Goal: Task Accomplishment & Management: Complete application form

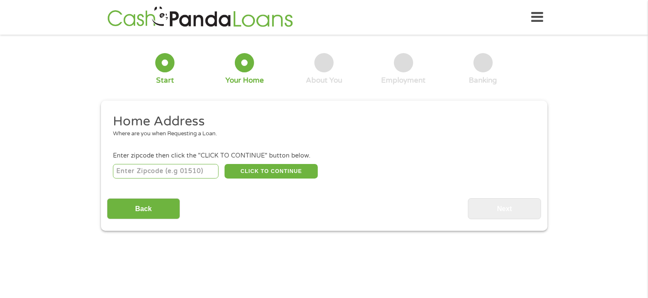
click at [151, 173] on input "number" at bounding box center [166, 171] width 106 height 15
type input "27616"
select select "[US_STATE]"
click at [264, 167] on button "CLICK TO CONTINUE" at bounding box center [271, 171] width 93 height 15
type input "27616"
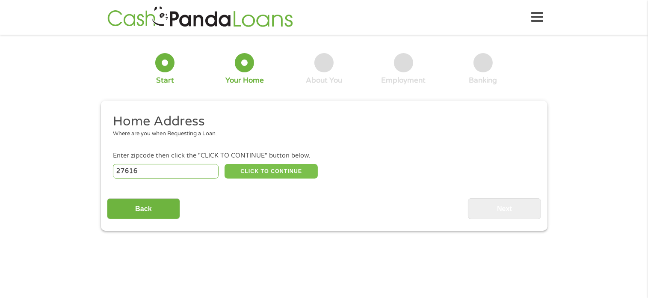
type input "[GEOGRAPHIC_DATA]"
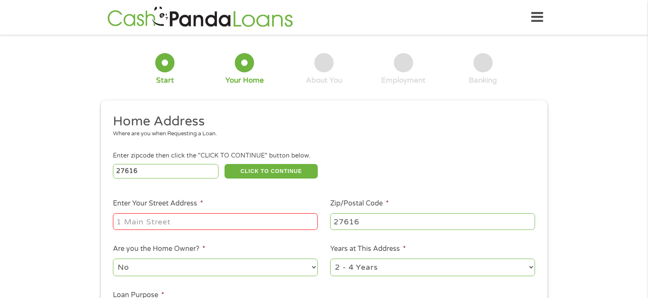
click at [201, 224] on input "Enter Your Street Address *" at bounding box center [215, 221] width 205 height 16
type input "[STREET_ADDRESS]"
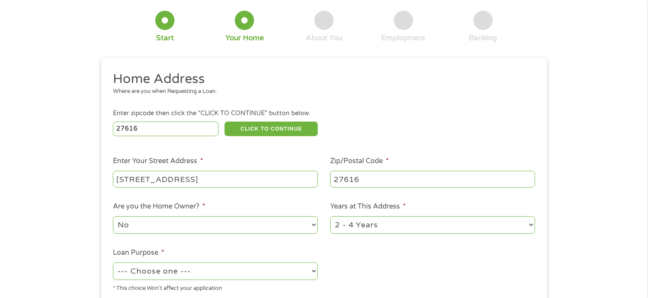
scroll to position [43, 0]
click at [313, 225] on select "No Yes" at bounding box center [215, 225] width 205 height 18
select select "yes"
click at [113, 216] on select "No Yes" at bounding box center [215, 225] width 205 height 18
click at [531, 224] on select "1 Year or less 1 - 2 Years 2 - 4 Years Over 4 Years" at bounding box center [432, 225] width 205 height 18
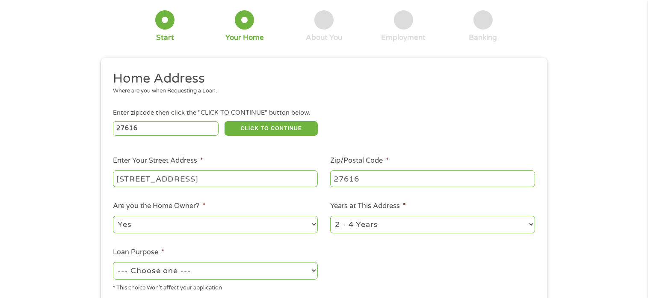
select select "60months"
click at [330, 216] on select "1 Year or less 1 - 2 Years 2 - 4 Years Over 4 Years" at bounding box center [432, 225] width 205 height 18
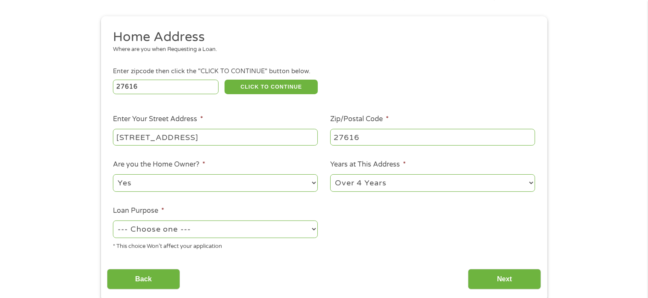
scroll to position [86, 0]
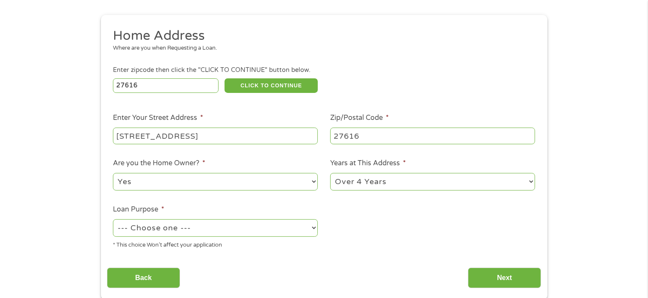
click at [216, 230] on select "--- Choose one --- Pay Bills Debt Consolidation Home Improvement Major Purchase…" at bounding box center [215, 228] width 205 height 18
select select "shorttermcash"
click at [113, 220] on select "--- Choose one --- Pay Bills Debt Consolidation Home Improvement Major Purchase…" at bounding box center [215, 228] width 205 height 18
click at [500, 276] on input "Next" at bounding box center [504, 277] width 73 height 21
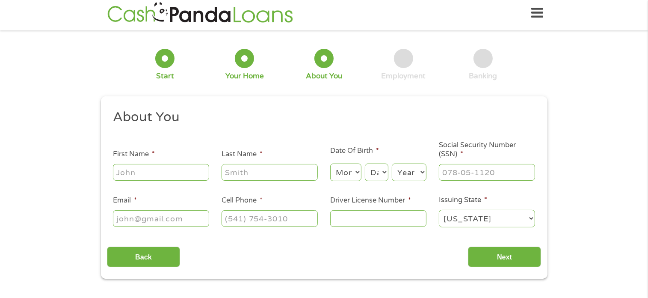
scroll to position [0, 0]
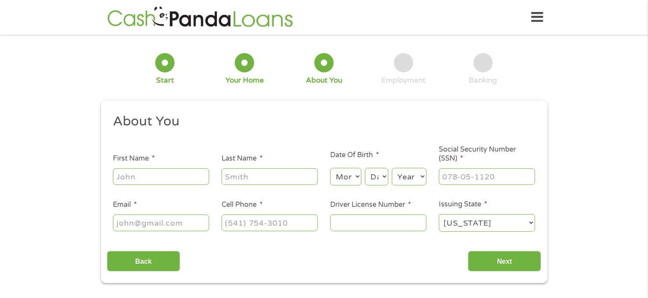
click at [165, 174] on input "First Name *" at bounding box center [161, 176] width 96 height 16
type input "[PERSON_NAME]"
type input "[EMAIL_ADDRESS][DOMAIN_NAME]"
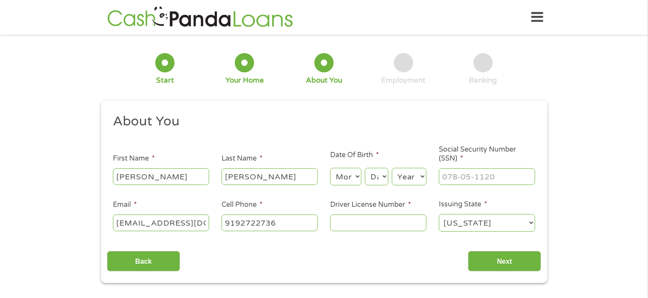
type input "[PHONE_NUMBER]"
click at [340, 177] on select "Month 1 2 3 4 5 6 7 8 9 10 11 12" at bounding box center [345, 177] width 31 height 18
select select "1"
click at [330, 168] on select "Month 1 2 3 4 5 6 7 8 9 10 11 12" at bounding box center [345, 177] width 31 height 18
click at [375, 176] on select "Day 1 2 3 4 5 6 7 8 9 10 11 12 13 14 15 16 17 18 19 20 21 22 23 24 25 26 27 28 …" at bounding box center [376, 177] width 23 height 18
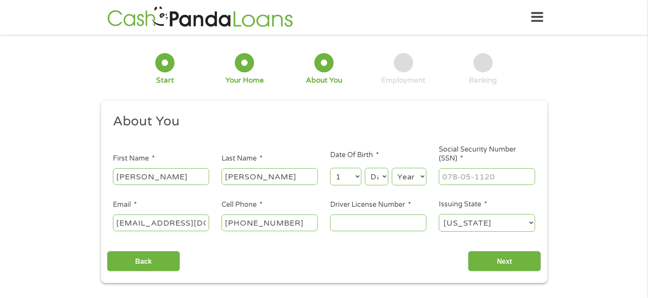
select select "21"
click at [365, 168] on select "Day 1 2 3 4 5 6 7 8 9 10 11 12 13 14 15 16 17 18 19 20 21 22 23 24 25 26 27 28 …" at bounding box center [376, 177] width 23 height 18
click at [407, 178] on select "Year [DATE] 2006 2005 2004 2003 2002 2001 2000 1999 1998 1997 1996 1995 1994 19…" at bounding box center [409, 177] width 35 height 18
select select "1958"
click at [392, 168] on select "Year [DATE] 2006 2005 2004 2003 2002 2001 2000 1999 1998 1997 1996 1995 1994 19…" at bounding box center [409, 177] width 35 height 18
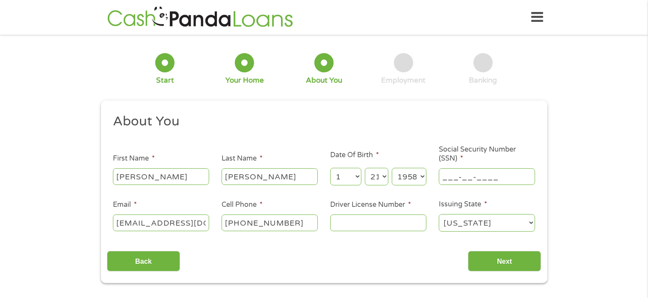
click at [470, 174] on input "___-__-____" at bounding box center [487, 176] width 96 height 16
type input "244-13-7501"
click at [354, 223] on input "Driver License Number *" at bounding box center [378, 222] width 96 height 16
type input "4607760"
click at [481, 262] on input "Next" at bounding box center [504, 261] width 73 height 21
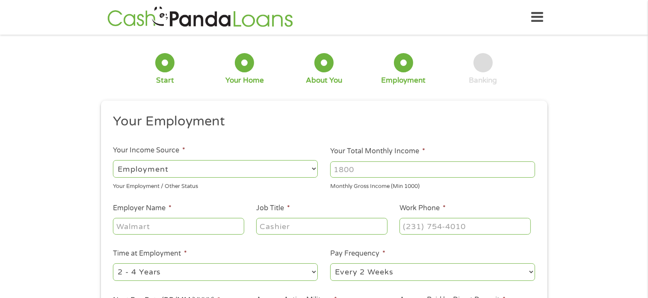
scroll to position [3, 3]
click at [364, 165] on input "Your Total Monthly Income *" at bounding box center [432, 169] width 205 height 16
type input "6250"
click at [179, 229] on input "Employer Name *" at bounding box center [178, 226] width 131 height 16
click at [179, 227] on input "Employer Name *" at bounding box center [178, 226] width 131 height 16
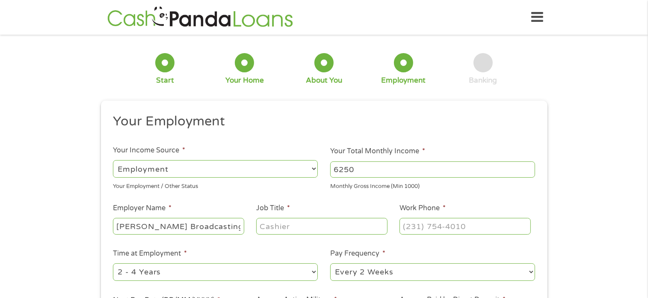
scroll to position [0, 5]
type input "[PERSON_NAME] Broadcasting Group Inc"
click at [298, 229] on input "Job Title *" at bounding box center [321, 226] width 131 height 16
type input "Owner"
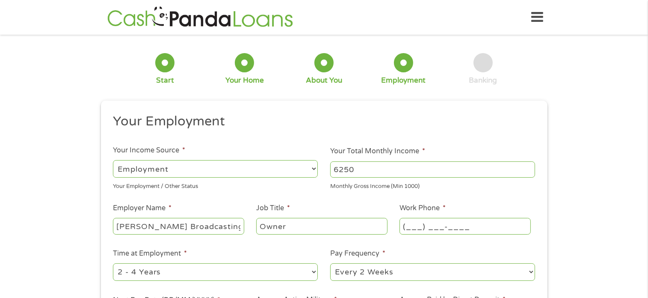
click at [482, 228] on input "(___) ___-____" at bounding box center [464, 226] width 131 height 16
type input "[PHONE_NUMBER]"
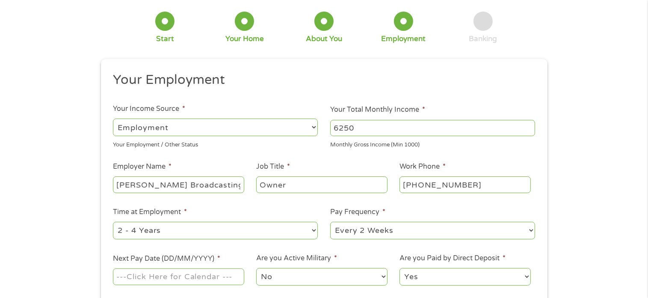
scroll to position [43, 0]
click at [311, 229] on select "--- Choose one --- 1 Year or less 1 - 2 Years 2 - 4 Years Over 4 Years" at bounding box center [215, 229] width 205 height 18
select select "60months"
click at [113, 221] on select "--- Choose one --- 1 Year or less 1 - 2 Years 2 - 4 Years Over 4 Years" at bounding box center [215, 229] width 205 height 18
click at [532, 228] on select "--- Choose one --- Every 2 Weeks Every Week Monthly Semi-Monthly" at bounding box center [432, 229] width 205 height 18
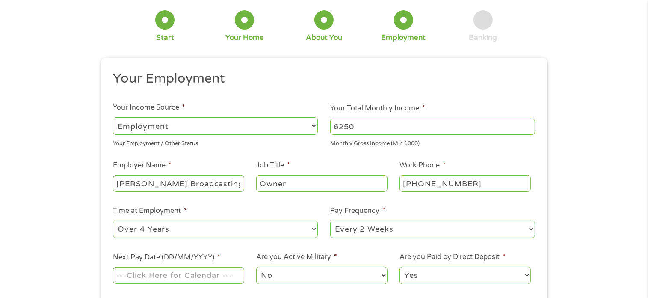
select select "monthly"
click at [330, 221] on select "--- Choose one --- Every 2 Weeks Every Week Monthly Semi-Monthly" at bounding box center [432, 229] width 205 height 18
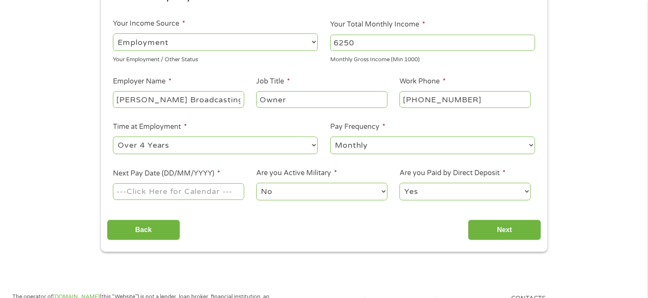
scroll to position [128, 0]
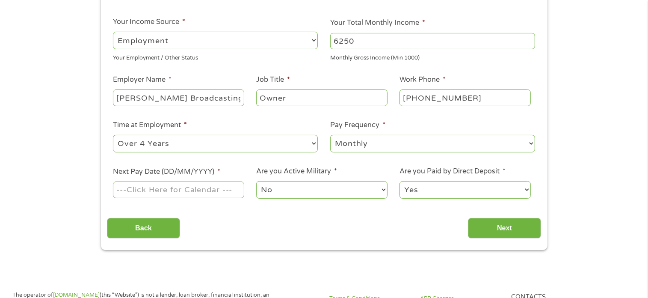
click at [195, 189] on input "Next Pay Date (DD/MM/YYYY) *" at bounding box center [178, 189] width 131 height 16
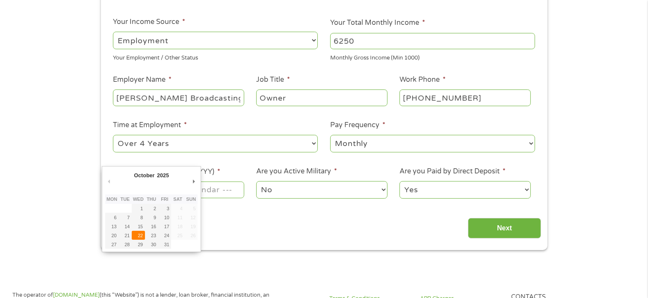
type input "[DATE]"
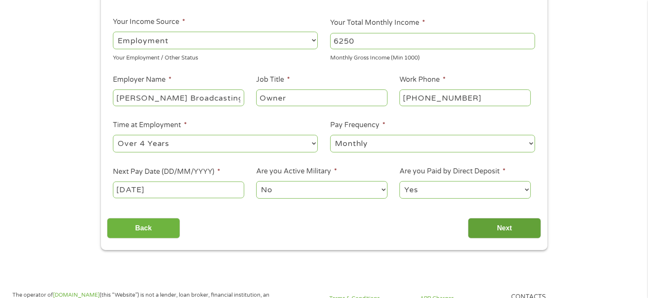
click at [507, 229] on input "Next" at bounding box center [504, 228] width 73 height 21
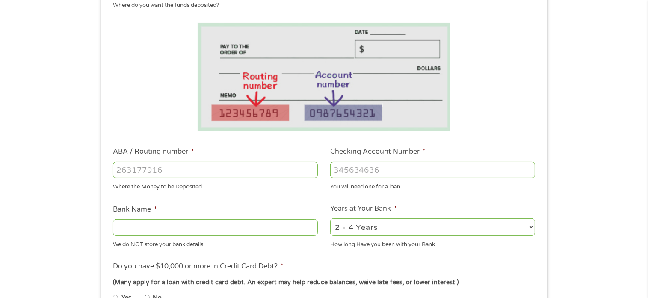
click at [164, 168] on input "ABA / Routing number *" at bounding box center [215, 170] width 205 height 16
type input "053100452"
type input "MECHANICS FARMERS BANK"
type input "053100452"
click at [398, 169] on input "Checking Account Number *" at bounding box center [432, 170] width 205 height 16
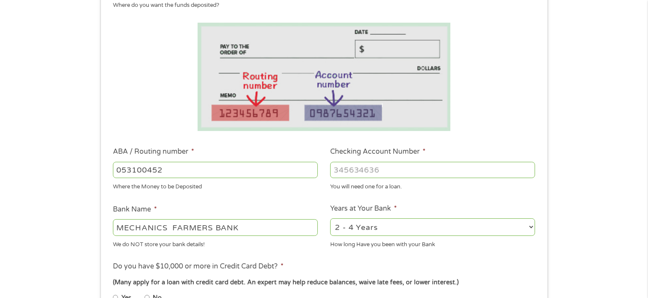
click at [398, 169] on input "Checking Account Number *" at bounding box center [432, 170] width 205 height 16
type input "2107023372"
click at [532, 229] on select "2 - 4 Years 6 - 12 Months 1 - 2 Years Over 4 Years" at bounding box center [432, 227] width 205 height 18
select select "60months"
click at [330, 219] on select "2 - 4 Years 6 - 12 Months 1 - 2 Years Over 4 Years" at bounding box center [432, 227] width 205 height 18
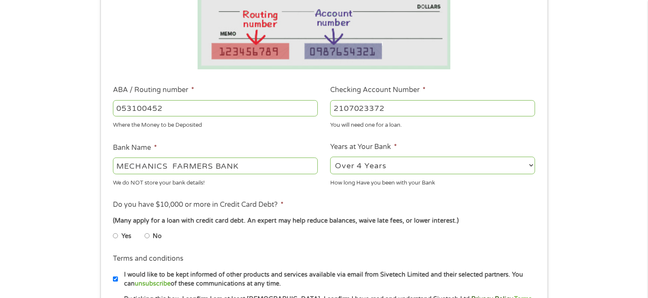
scroll to position [214, 0]
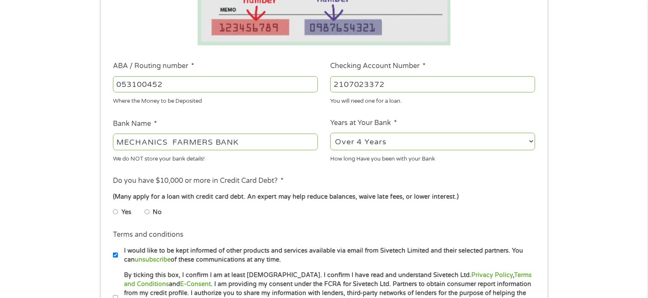
click at [147, 212] on input "No" at bounding box center [147, 212] width 5 height 14
radio input "true"
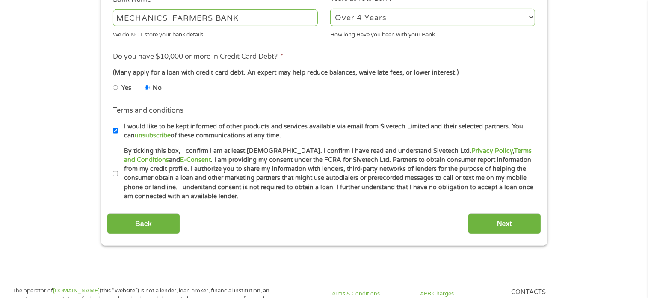
scroll to position [342, 0]
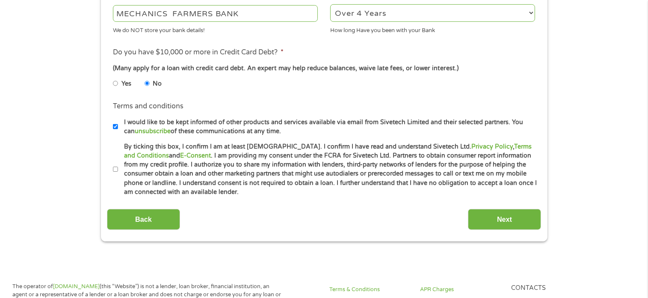
click at [117, 171] on input "By ticking this box, I confirm I am at least [DEMOGRAPHIC_DATA]. I confirm I ha…" at bounding box center [115, 170] width 5 height 14
checkbox input "true"
click at [491, 219] on input "Next" at bounding box center [504, 219] width 73 height 21
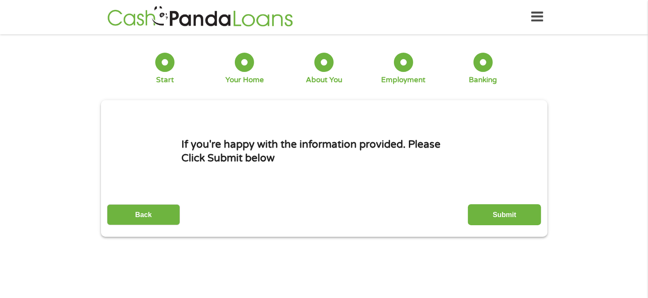
scroll to position [0, 0]
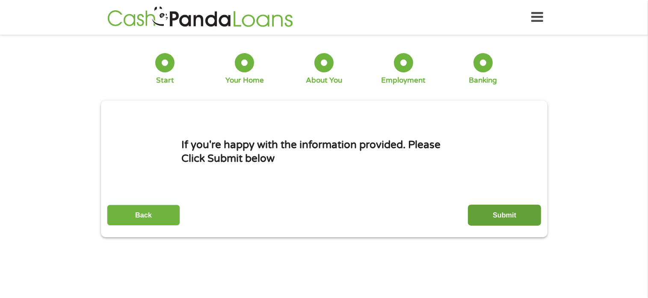
click at [509, 220] on input "Submit" at bounding box center [504, 214] width 73 height 21
